Goal: Information Seeking & Learning: Learn about a topic

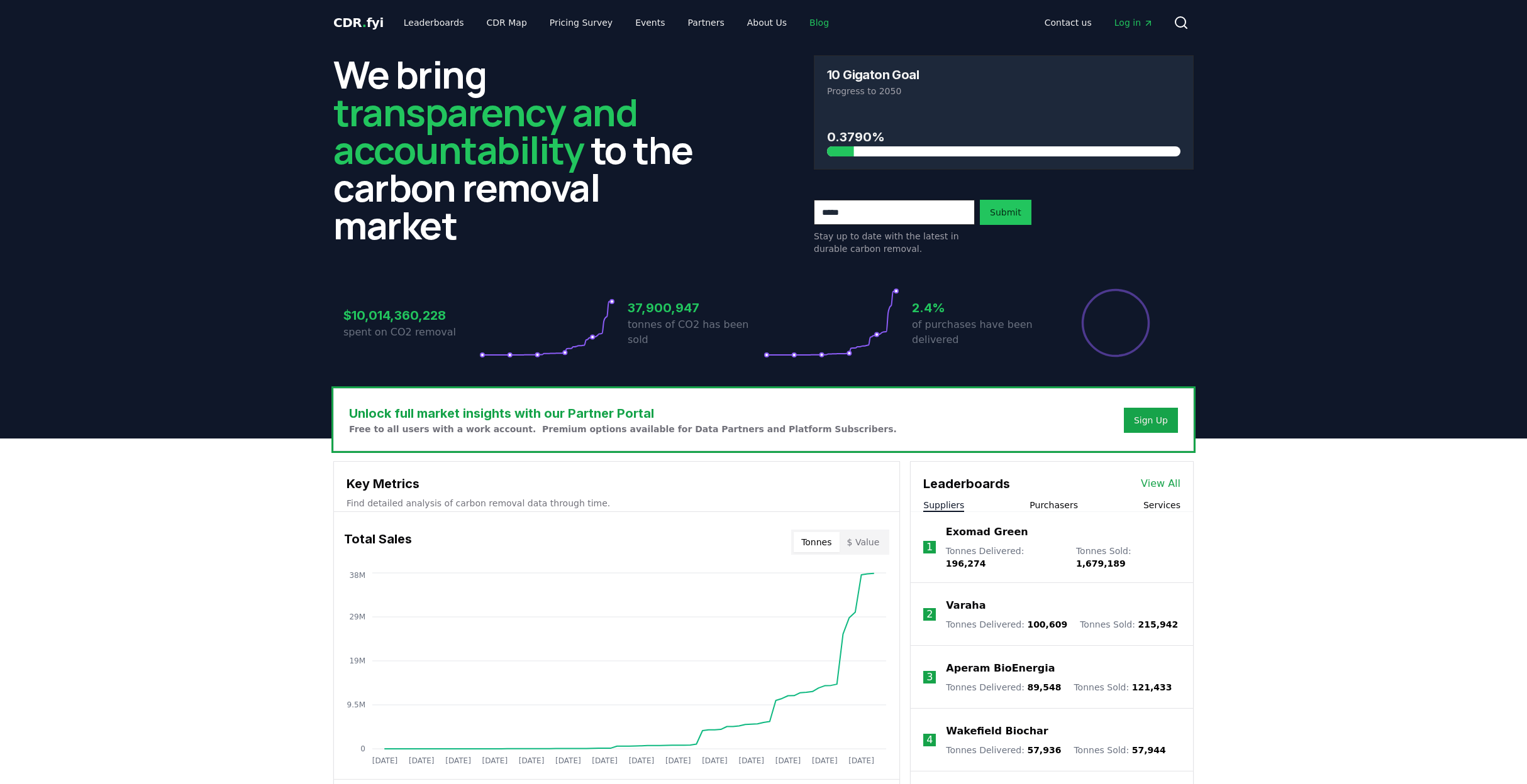
click at [799, 21] on link "Blog" at bounding box center [819, 23] width 40 height 23
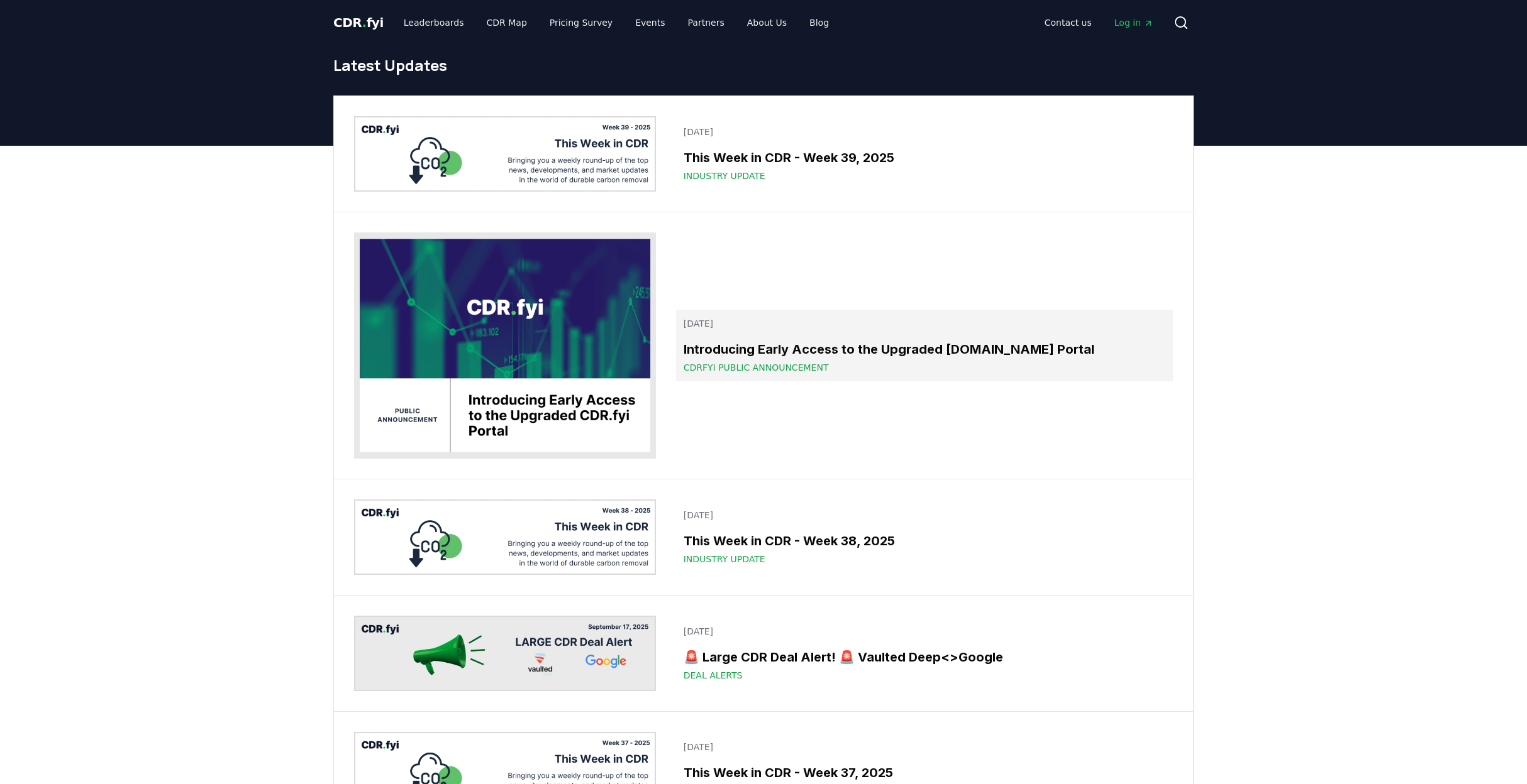
click at [892, 350] on h3 "Introducing Early Access to the Upgraded [DOMAIN_NAME] Portal" at bounding box center [924, 350] width 482 height 19
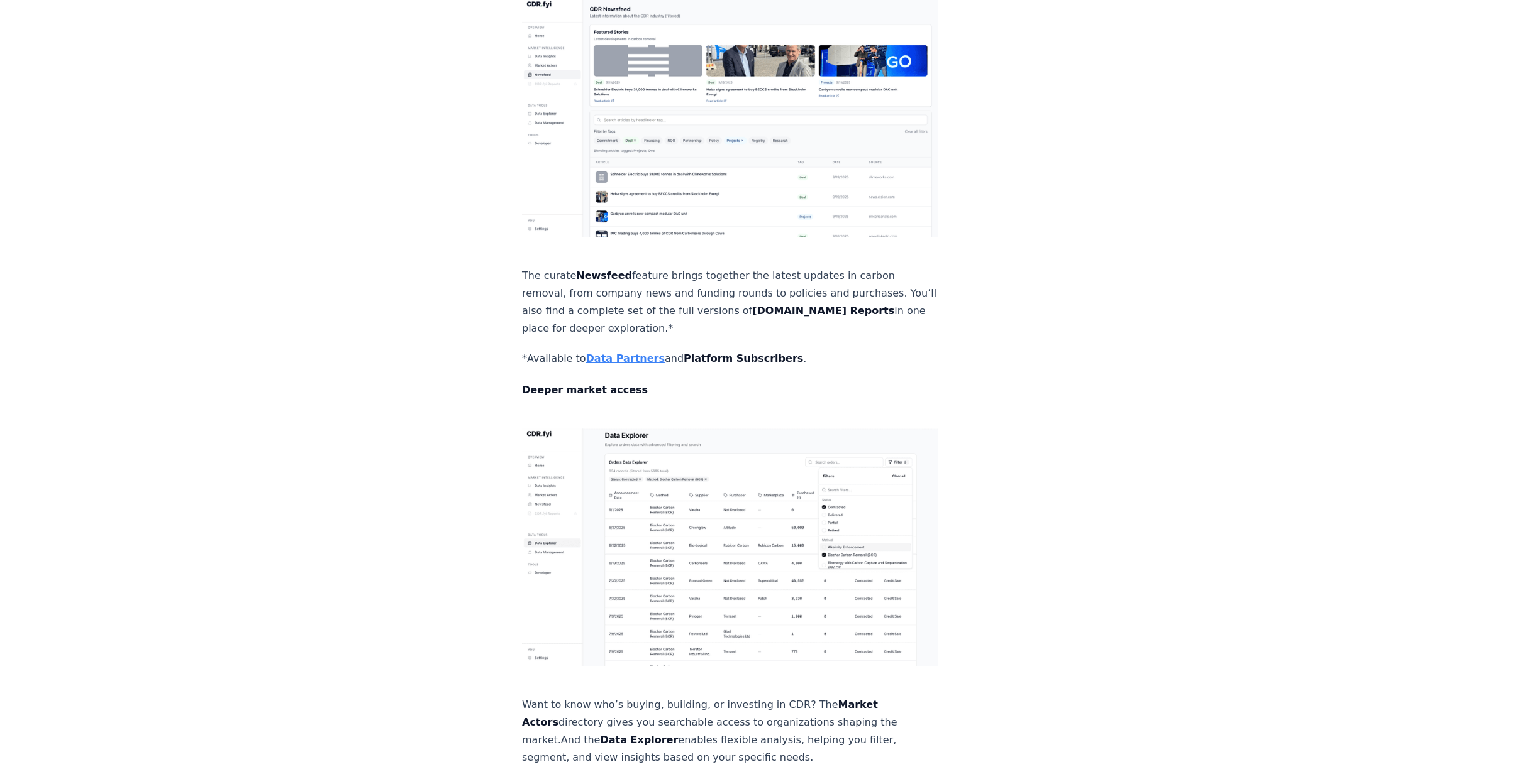
scroll to position [1508, 0]
